Goal: Transaction & Acquisition: Purchase product/service

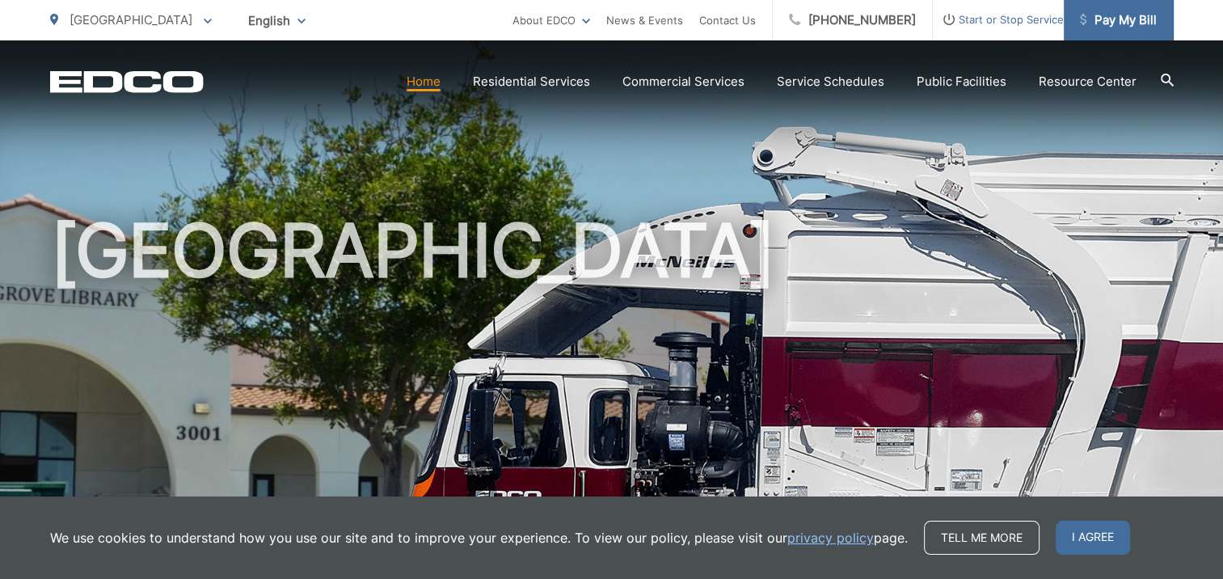
click at [1117, 19] on span "Pay My Bill" at bounding box center [1118, 20] width 77 height 19
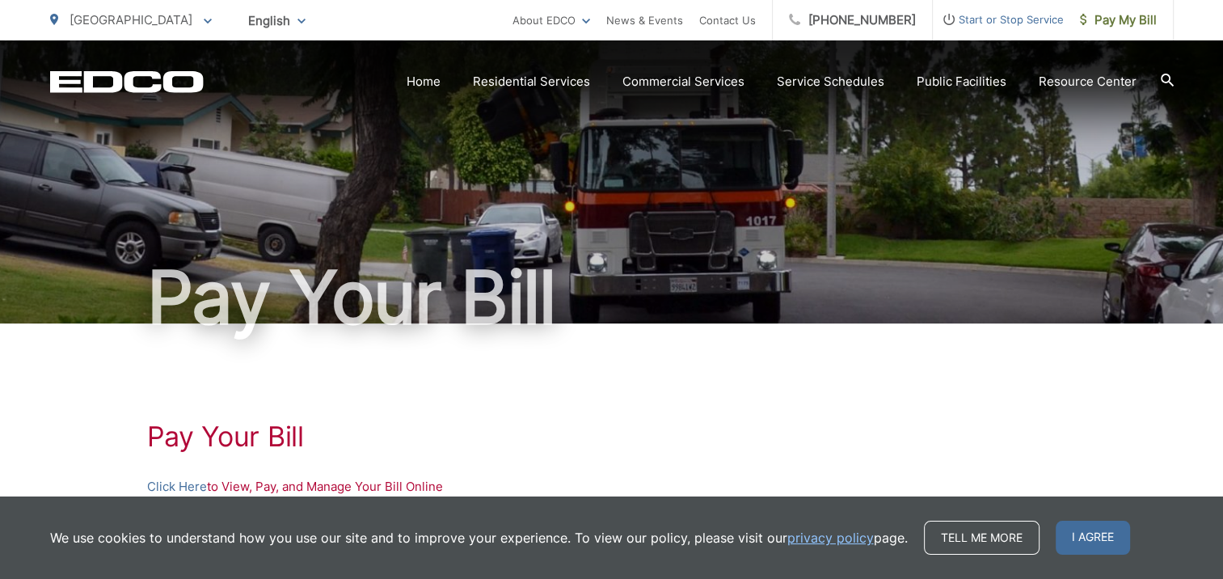
scroll to position [269, 0]
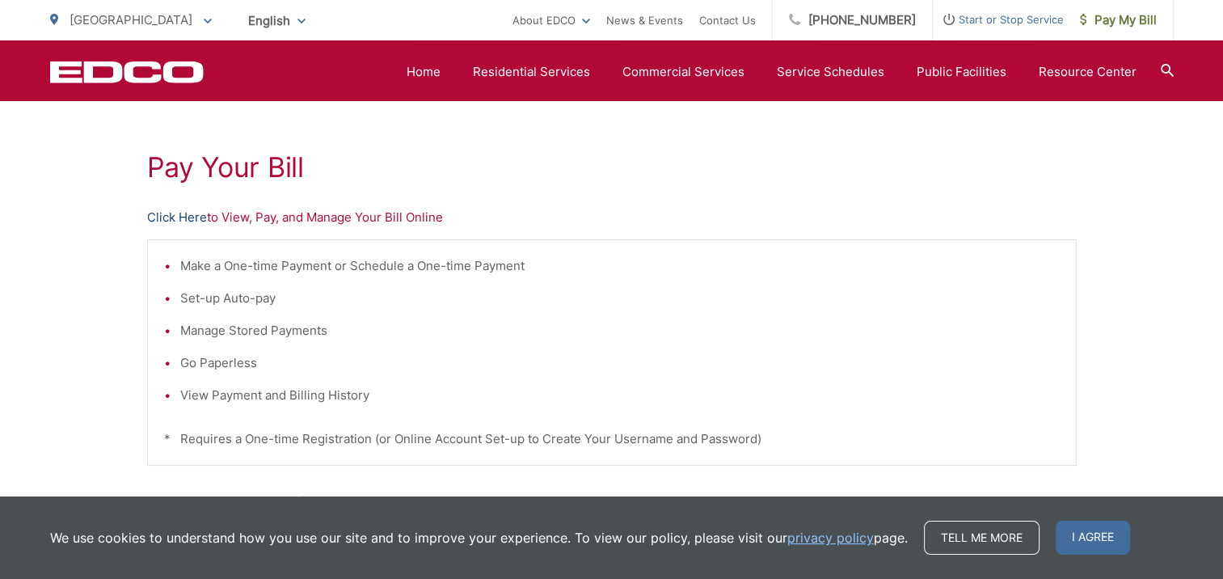
click at [165, 211] on link "Click Here" at bounding box center [177, 217] width 60 height 19
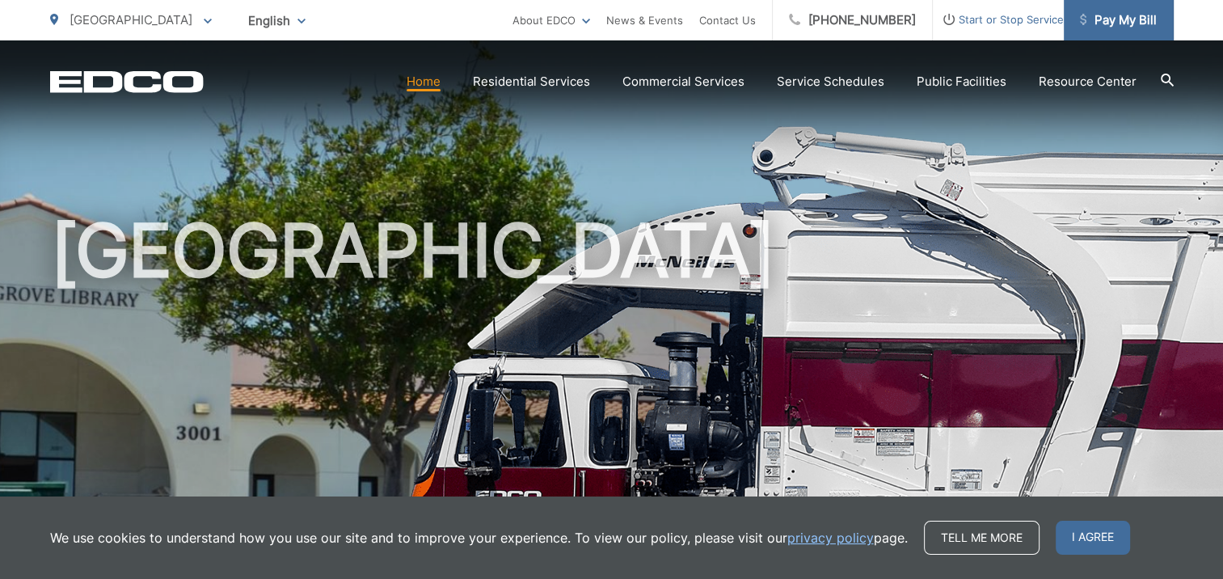
click at [1136, 20] on span "Pay My Bill" at bounding box center [1118, 20] width 77 height 19
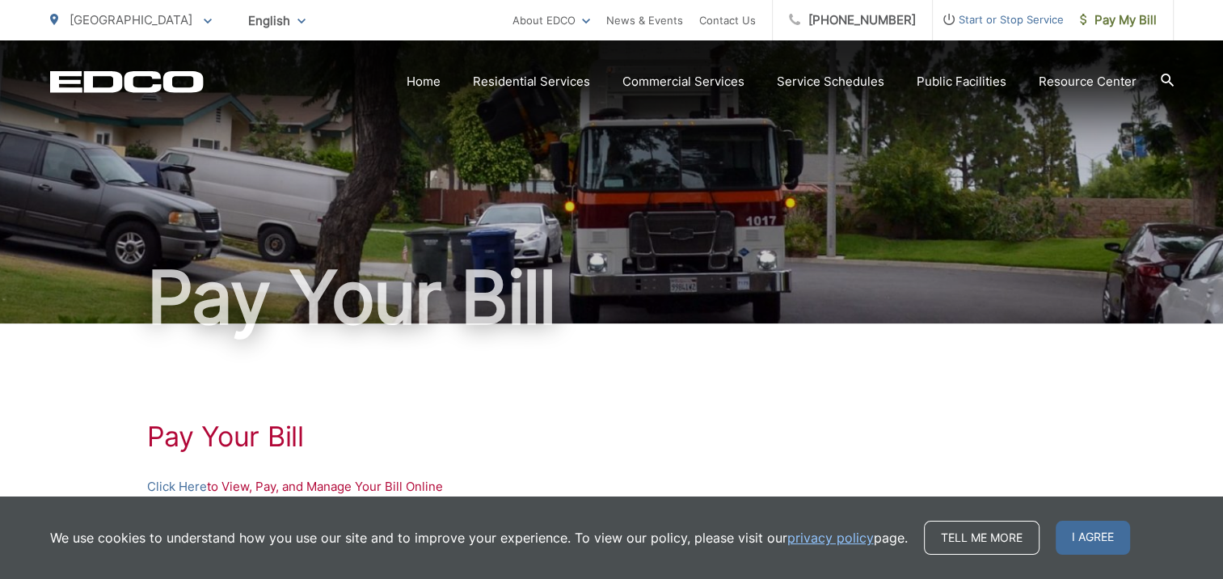
scroll to position [269, 0]
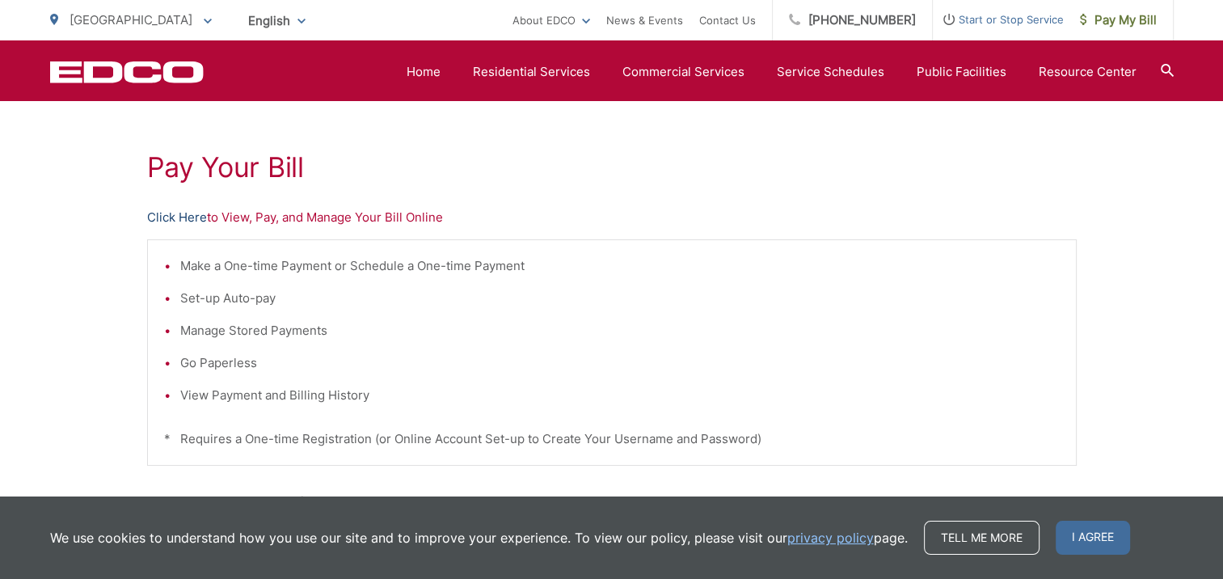
click at [184, 216] on link "Click Here" at bounding box center [177, 217] width 60 height 19
